Goal: Task Accomplishment & Management: Manage account settings

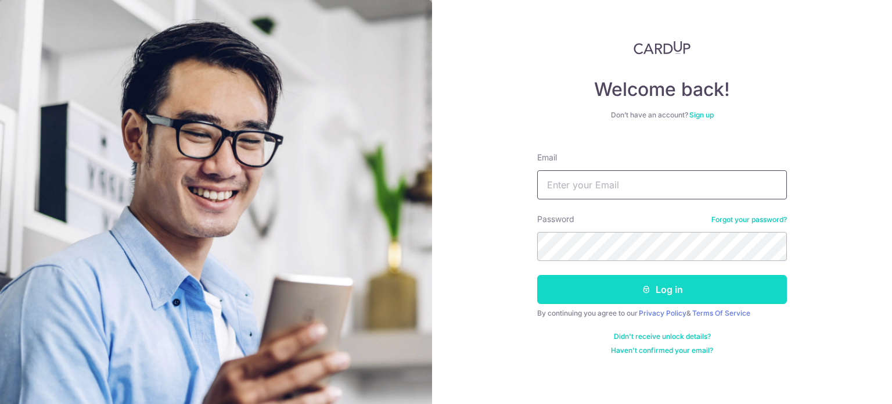
type input "[PERSON_NAME][EMAIL_ADDRESS][PERSON_NAME][DOMAIN_NAME]"
click at [634, 287] on button "Log in" at bounding box center [662, 289] width 250 height 29
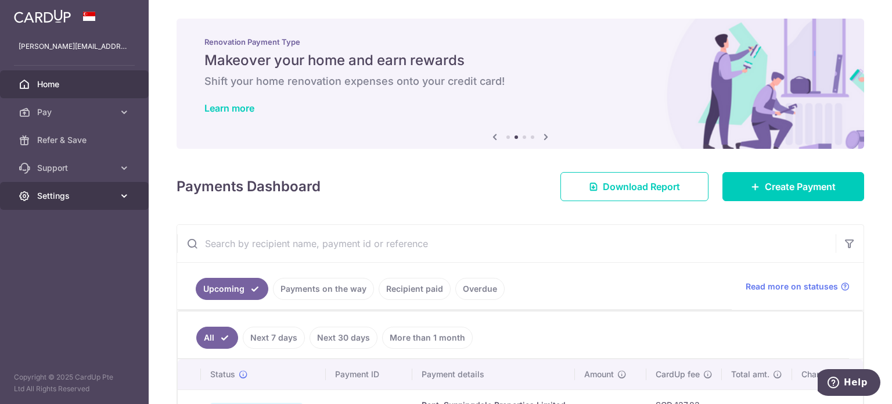
click at [70, 195] on span "Settings" at bounding box center [75, 196] width 77 height 12
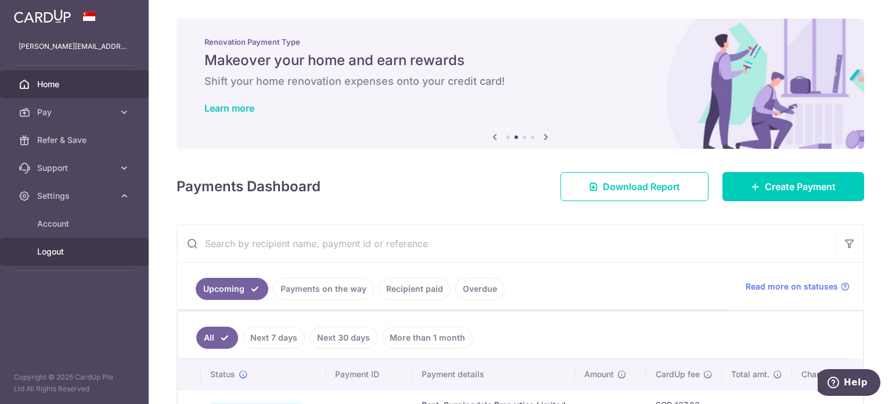
click at [62, 253] on span "Logout" at bounding box center [75, 252] width 77 height 12
